Goal: Transaction & Acquisition: Book appointment/travel/reservation

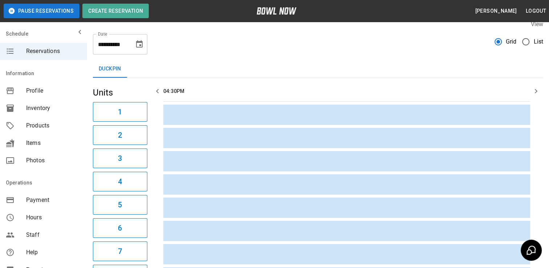
click at [141, 43] on icon "Choose date, selected date is Sep 23, 2025" at bounding box center [139, 44] width 9 height 9
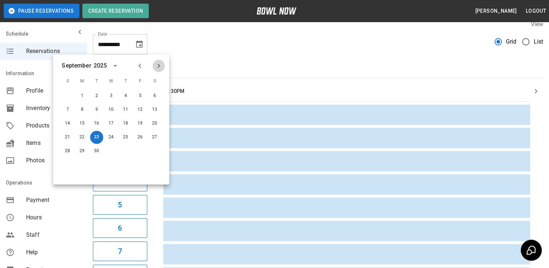
click at [162, 63] on icon "Next month" at bounding box center [158, 65] width 9 height 9
click at [161, 63] on icon "Next month" at bounding box center [158, 65] width 9 height 9
click at [151, 109] on button "8" at bounding box center [154, 109] width 13 height 13
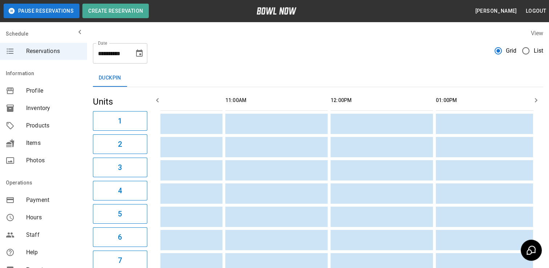
click at [140, 53] on icon "Choose date, selected date is Nov 8, 2025" at bounding box center [139, 52] width 7 height 7
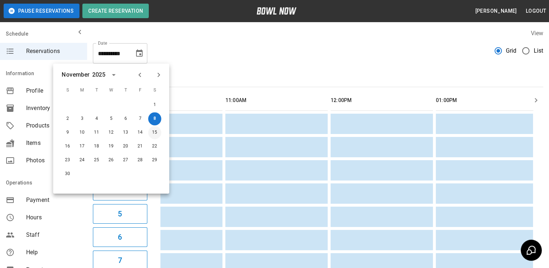
click at [154, 135] on button "15" at bounding box center [154, 132] width 13 height 13
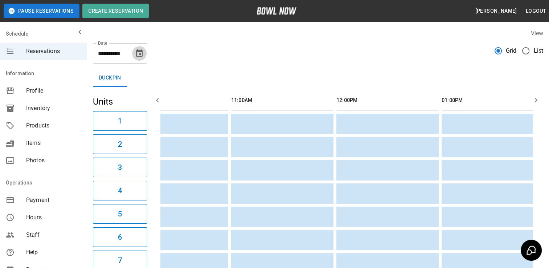
click at [139, 53] on icon "Choose date, selected date is Nov 15, 2025" at bounding box center [139, 53] width 9 height 9
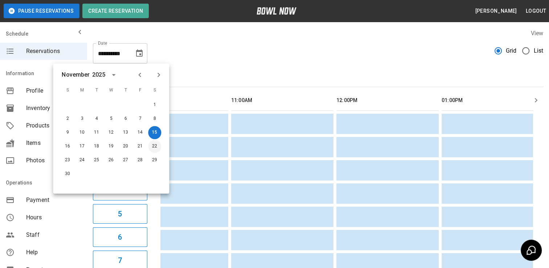
click at [156, 145] on button "22" at bounding box center [154, 146] width 13 height 13
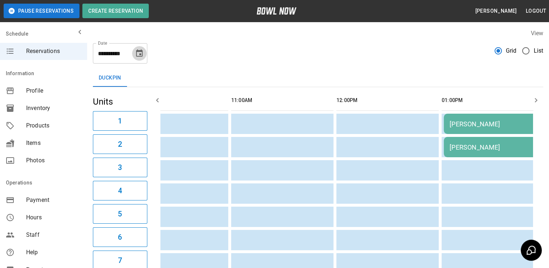
click at [141, 54] on icon "Choose date, selected date is Nov 22, 2025" at bounding box center [139, 52] width 7 height 7
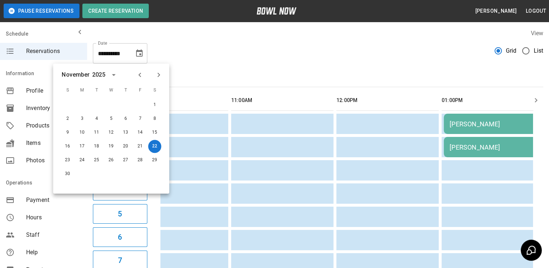
click at [140, 74] on icon "Previous month" at bounding box center [139, 74] width 9 height 9
click at [95, 150] on button "23" at bounding box center [96, 146] width 13 height 13
type input "**********"
